Goal: Information Seeking & Learning: Learn about a topic

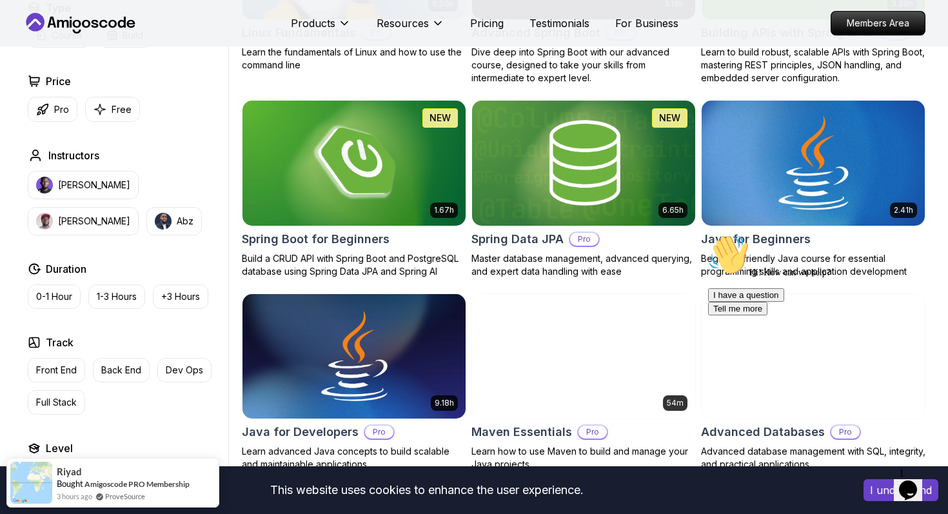
scroll to position [537, 0]
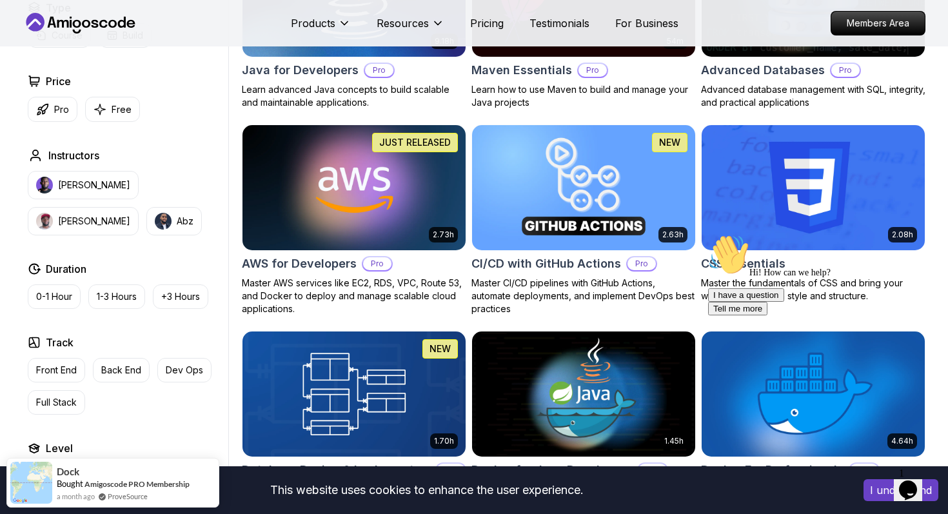
scroll to position [858, 0]
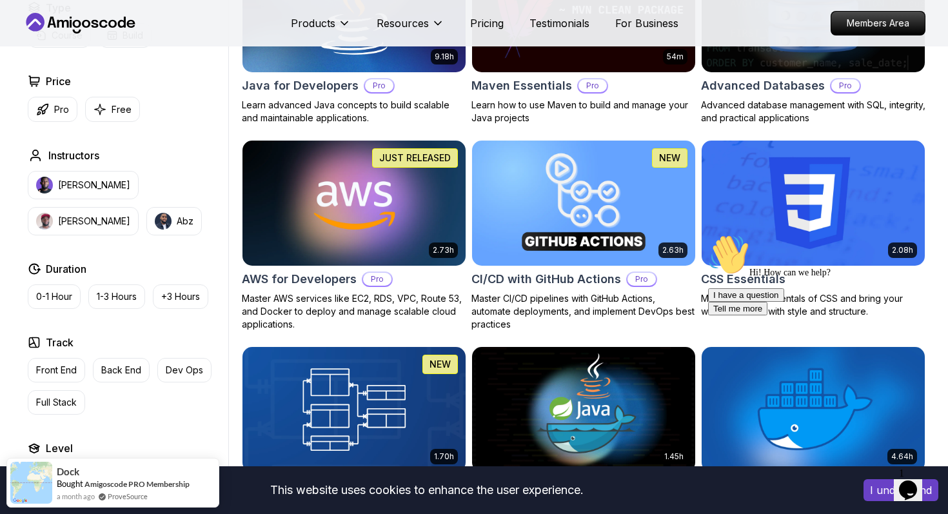
click at [417, 199] on img at bounding box center [354, 202] width 234 height 131
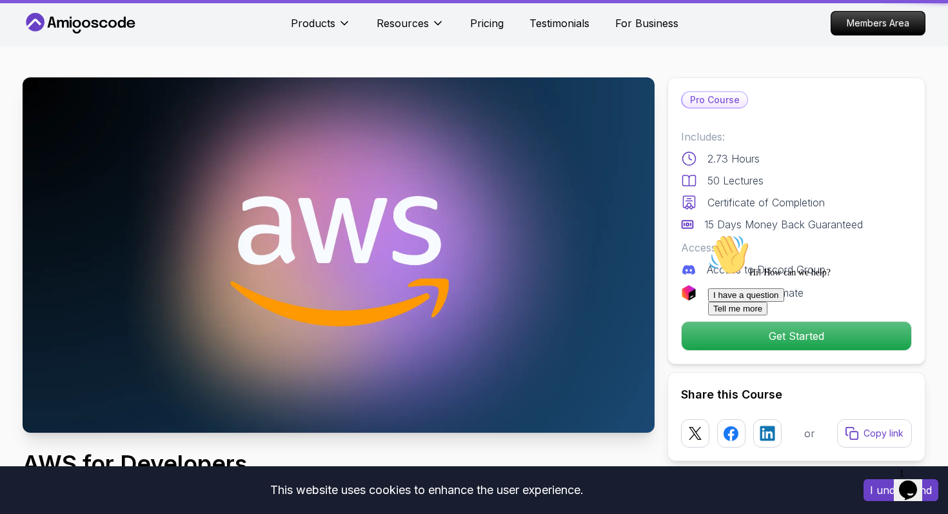
click at [417, 199] on img at bounding box center [339, 254] width 632 height 355
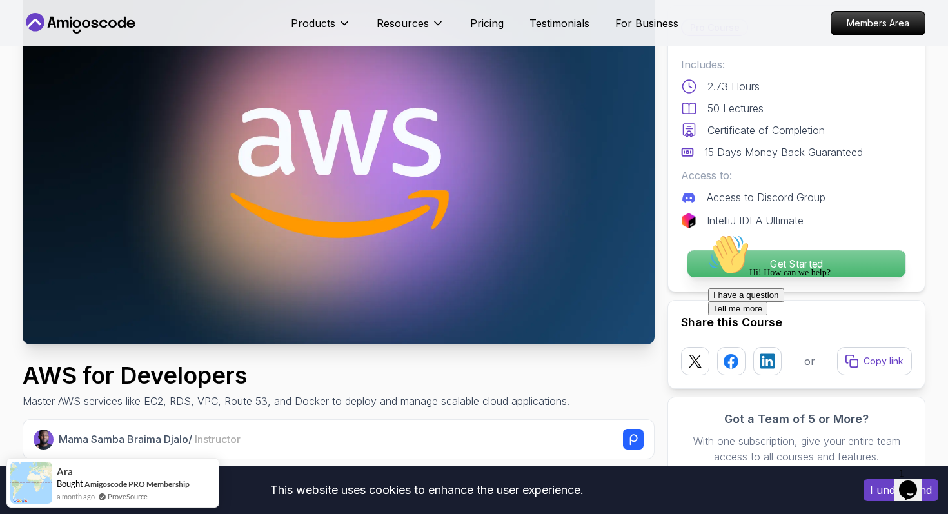
scroll to position [89, 0]
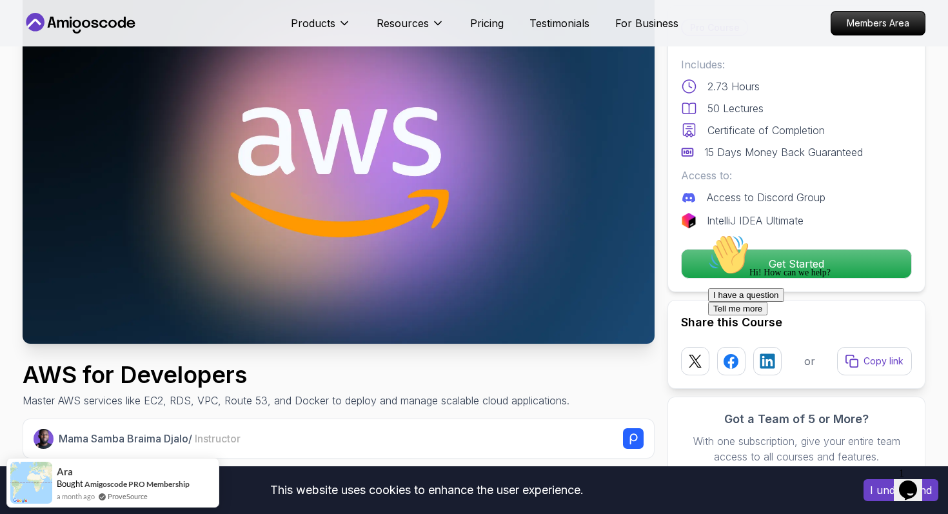
click at [733, 246] on div "Hi! How can we help? I have a question Tell me more" at bounding box center [824, 274] width 232 height 81
click at [737, 264] on div "Hi! How can we help? I have a question Tell me more" at bounding box center [824, 274] width 232 height 81
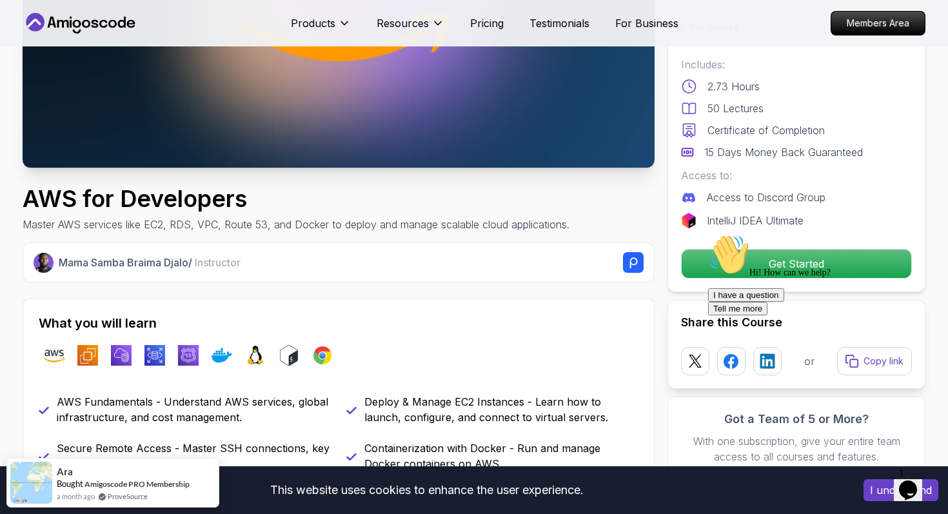
scroll to position [283, 0]
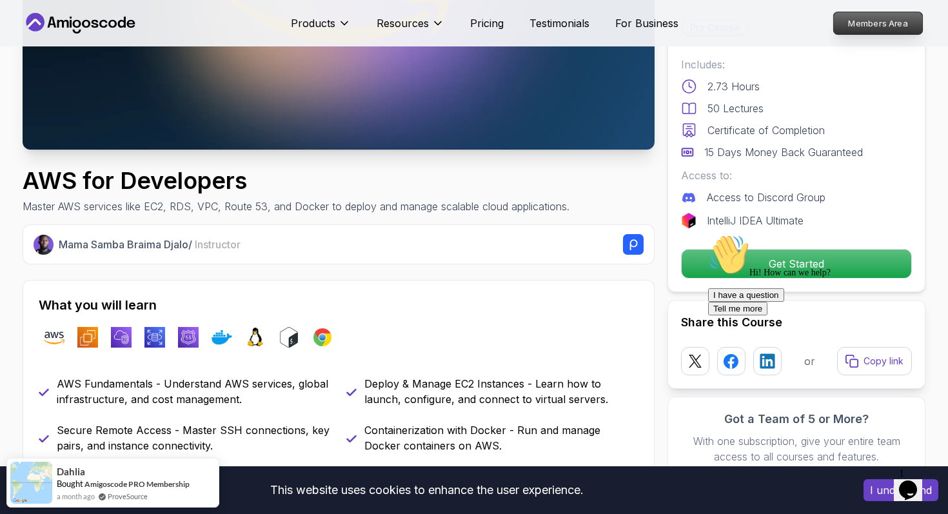
click at [860, 30] on p "Members Area" at bounding box center [878, 23] width 89 height 22
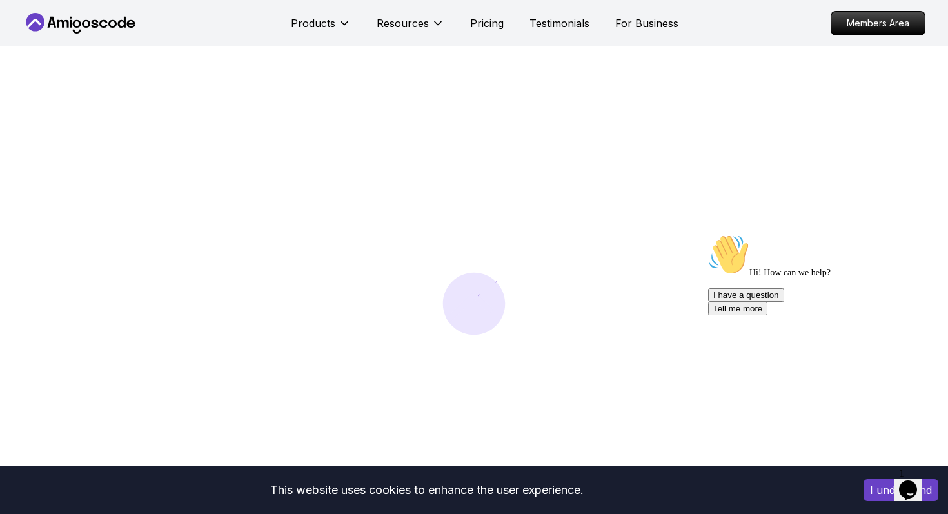
scroll to position [1, 0]
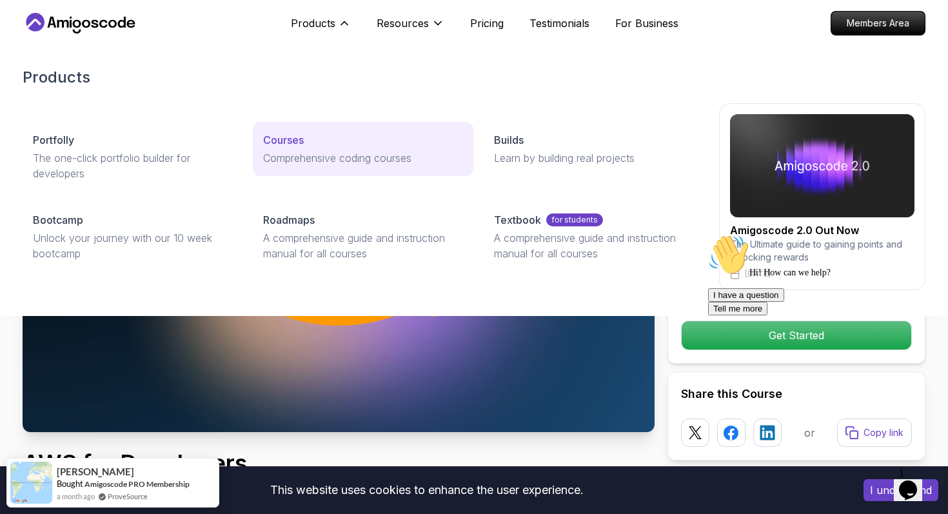
click at [302, 164] on p "Comprehensive coding courses" at bounding box center [362, 157] width 199 height 15
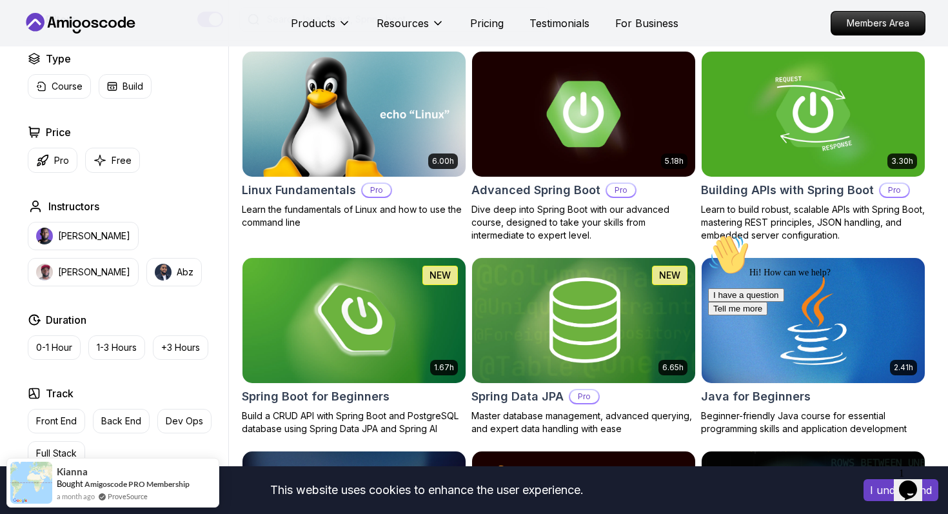
scroll to position [357, 0]
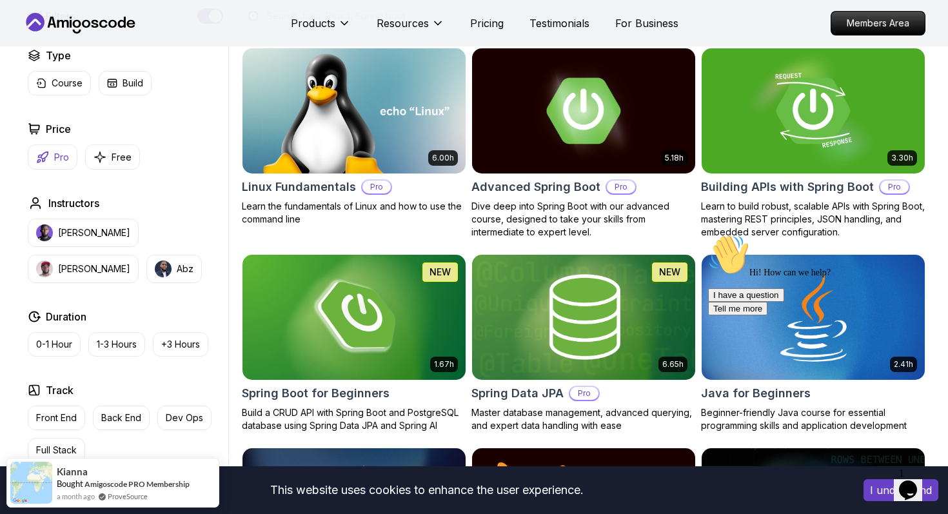
click at [37, 168] on button "Pro" at bounding box center [53, 156] width 50 height 25
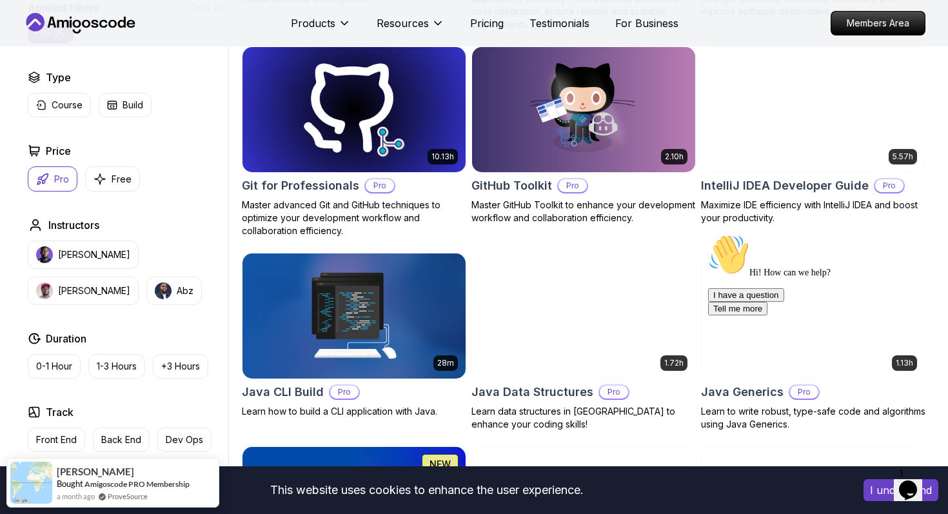
scroll to position [1194, 0]
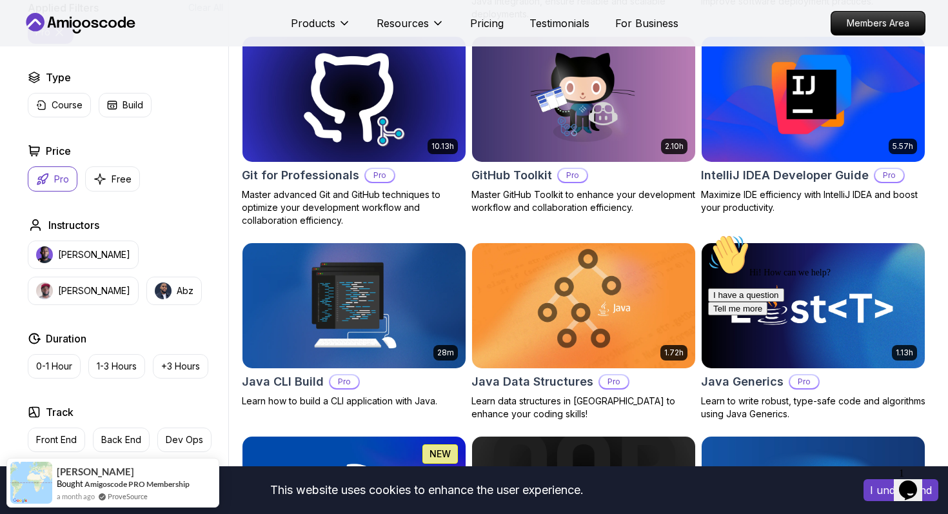
click at [886, 168] on div "Pro" at bounding box center [889, 175] width 31 height 15
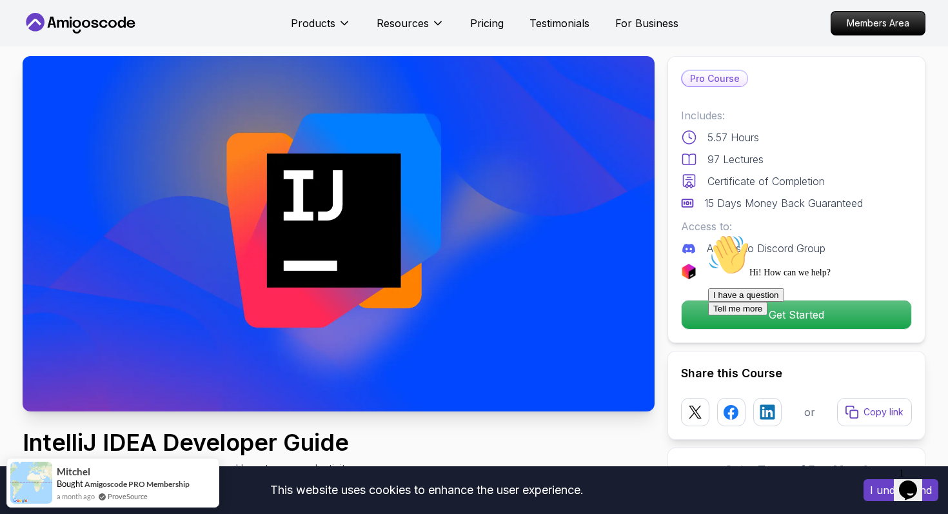
scroll to position [19, 0]
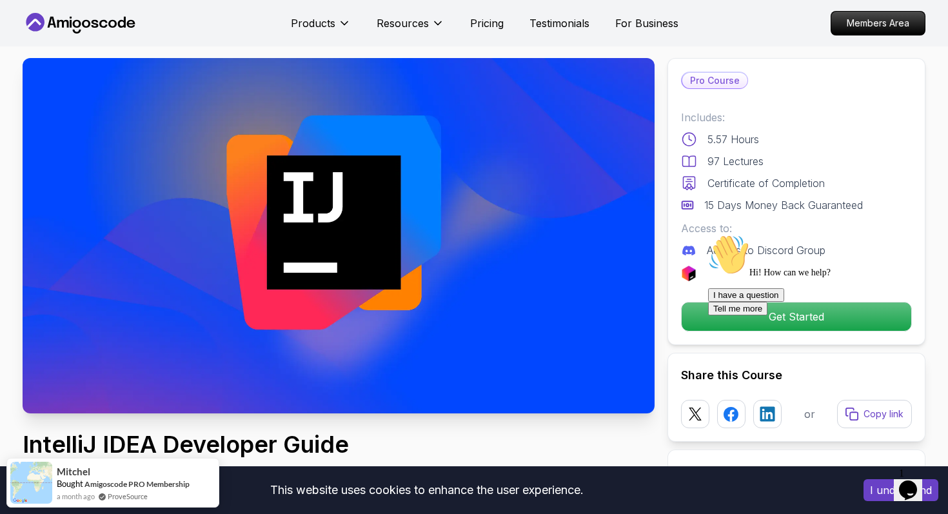
click at [716, 86] on p "Pro Course" at bounding box center [714, 80] width 65 height 15
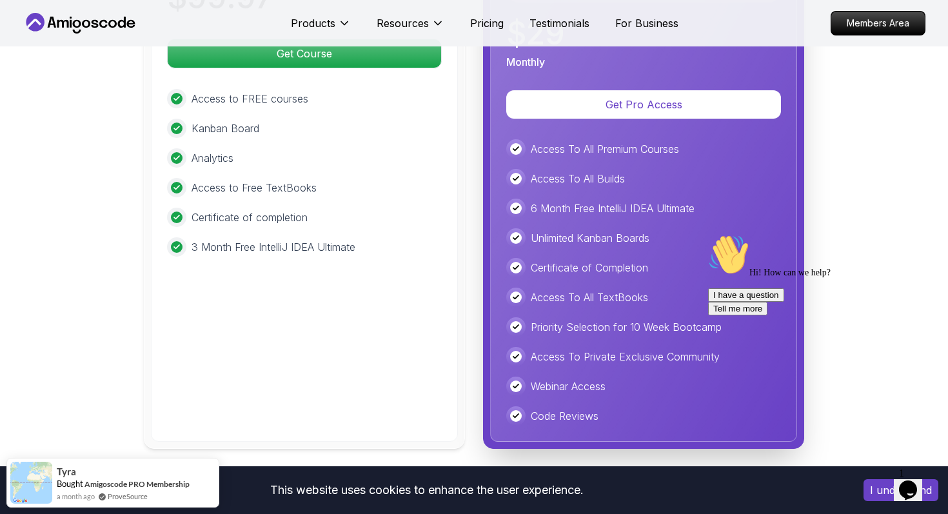
scroll to position [3194, 0]
